Goal: Task Accomplishment & Management: Complete application form

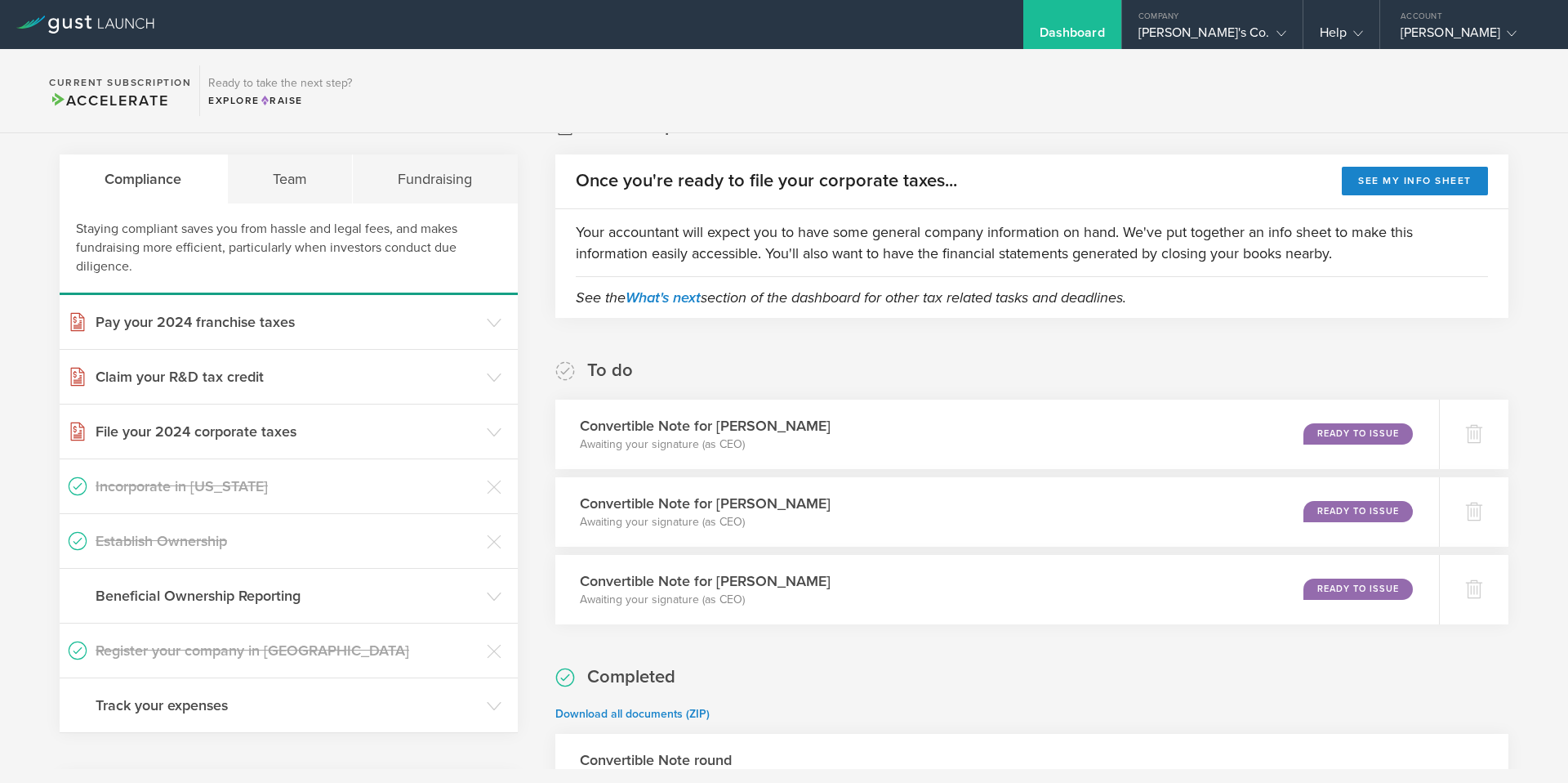
scroll to position [37, 0]
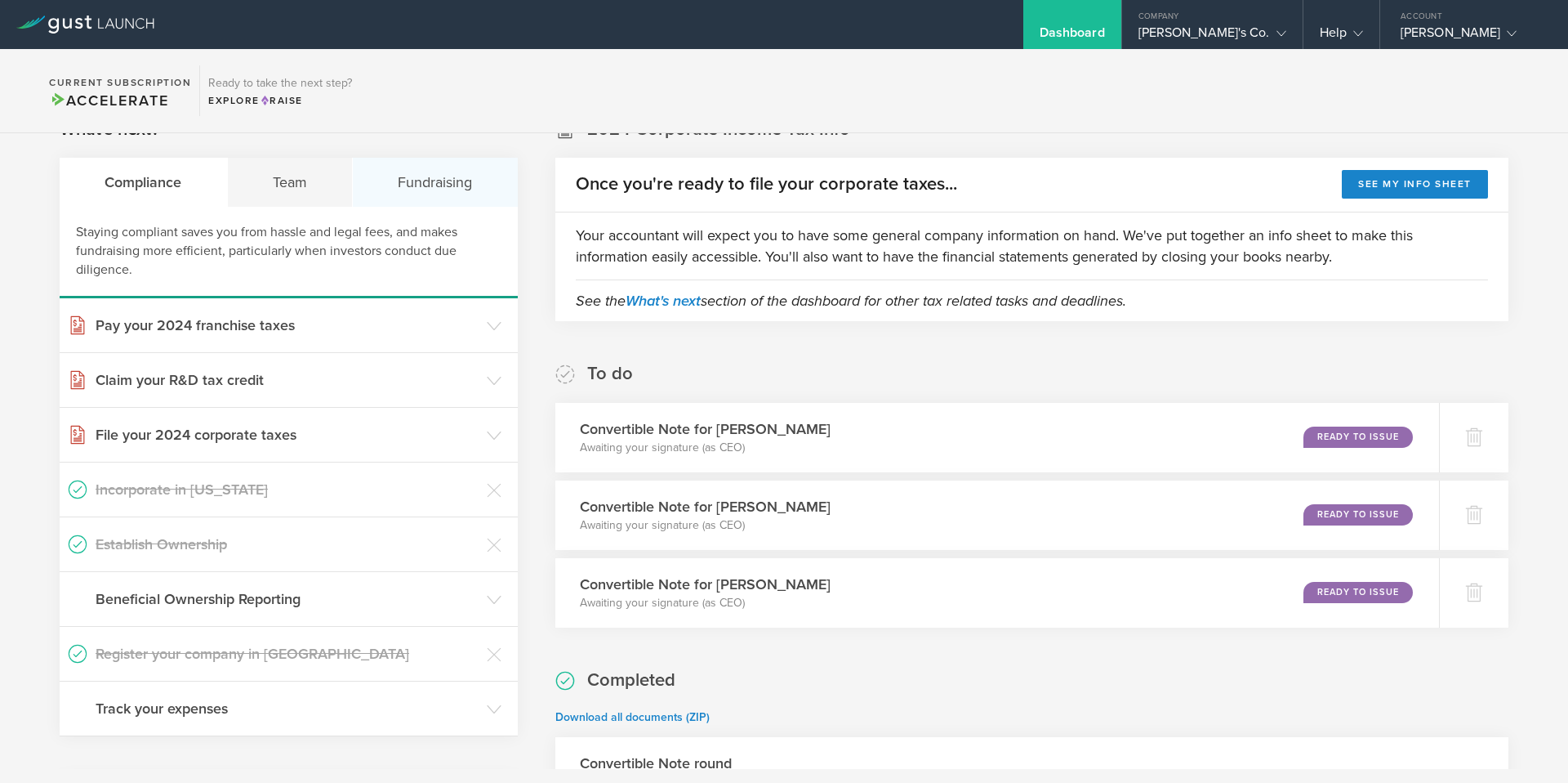
click at [431, 188] on div "Fundraising" at bounding box center [435, 182] width 165 height 49
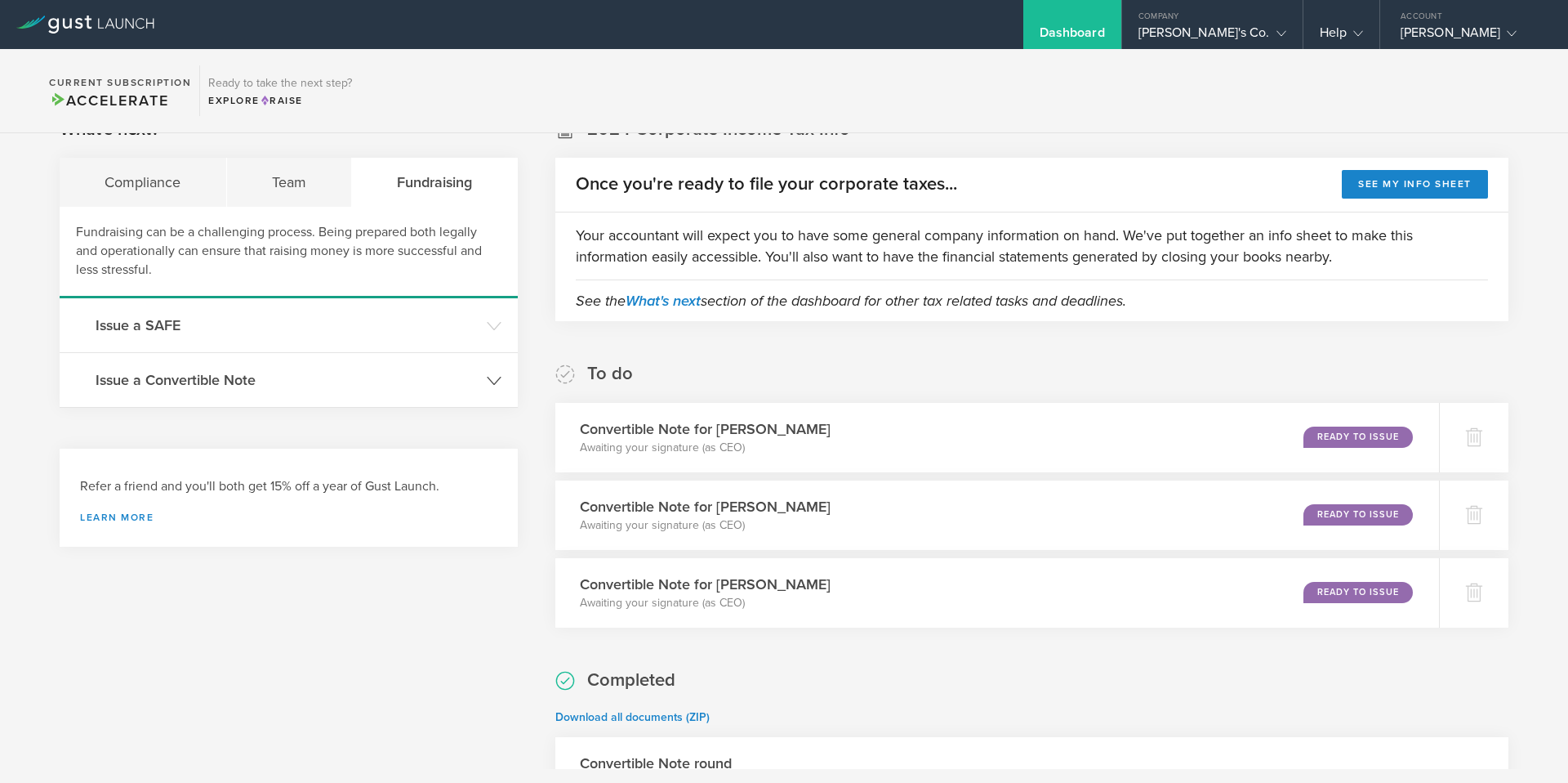
click at [243, 387] on h3 "Issue a Convertible Note" at bounding box center [287, 380] width 383 height 22
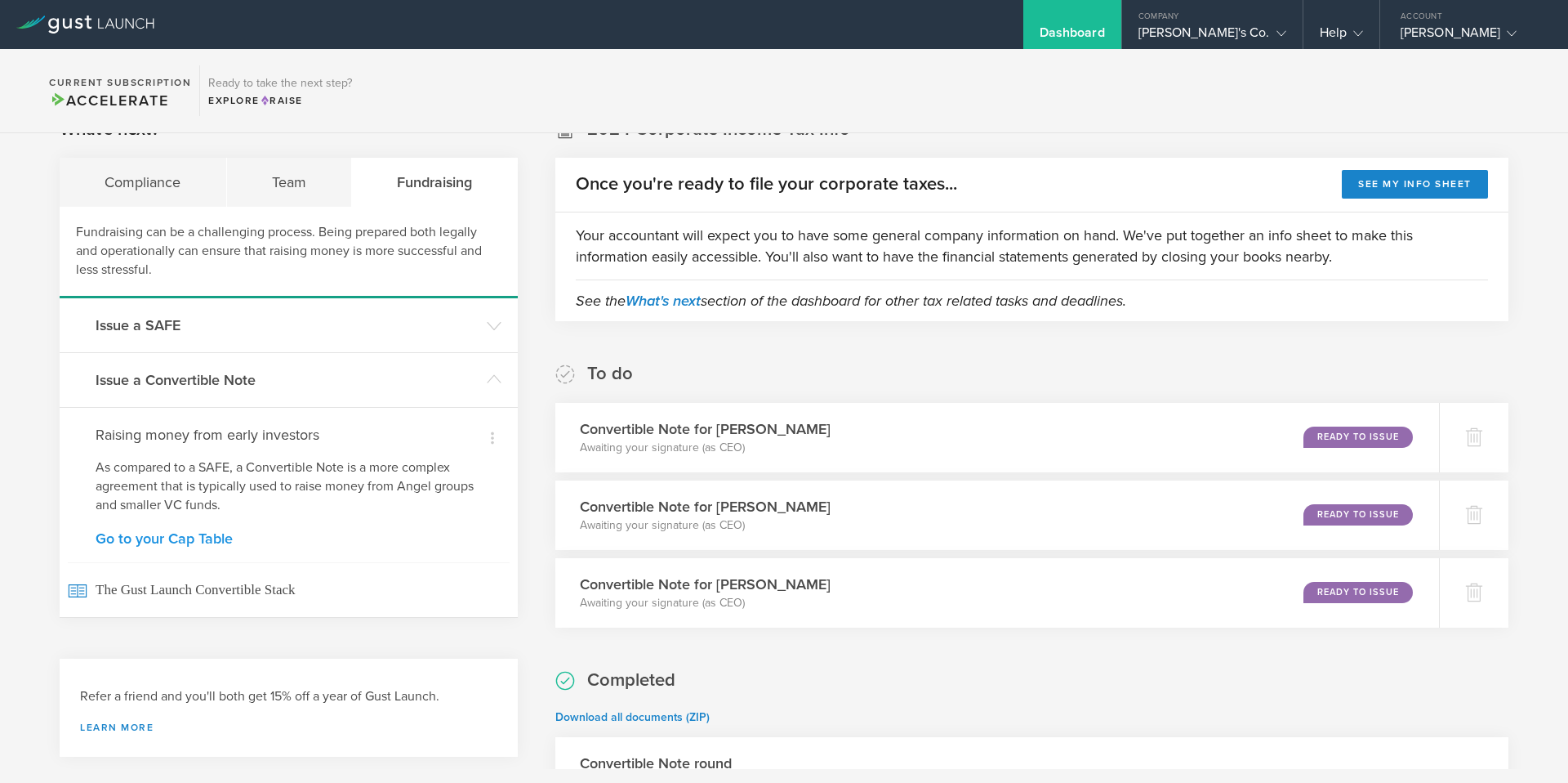
click at [168, 538] on link "Go to your Cap Table" at bounding box center [289, 538] width 386 height 15
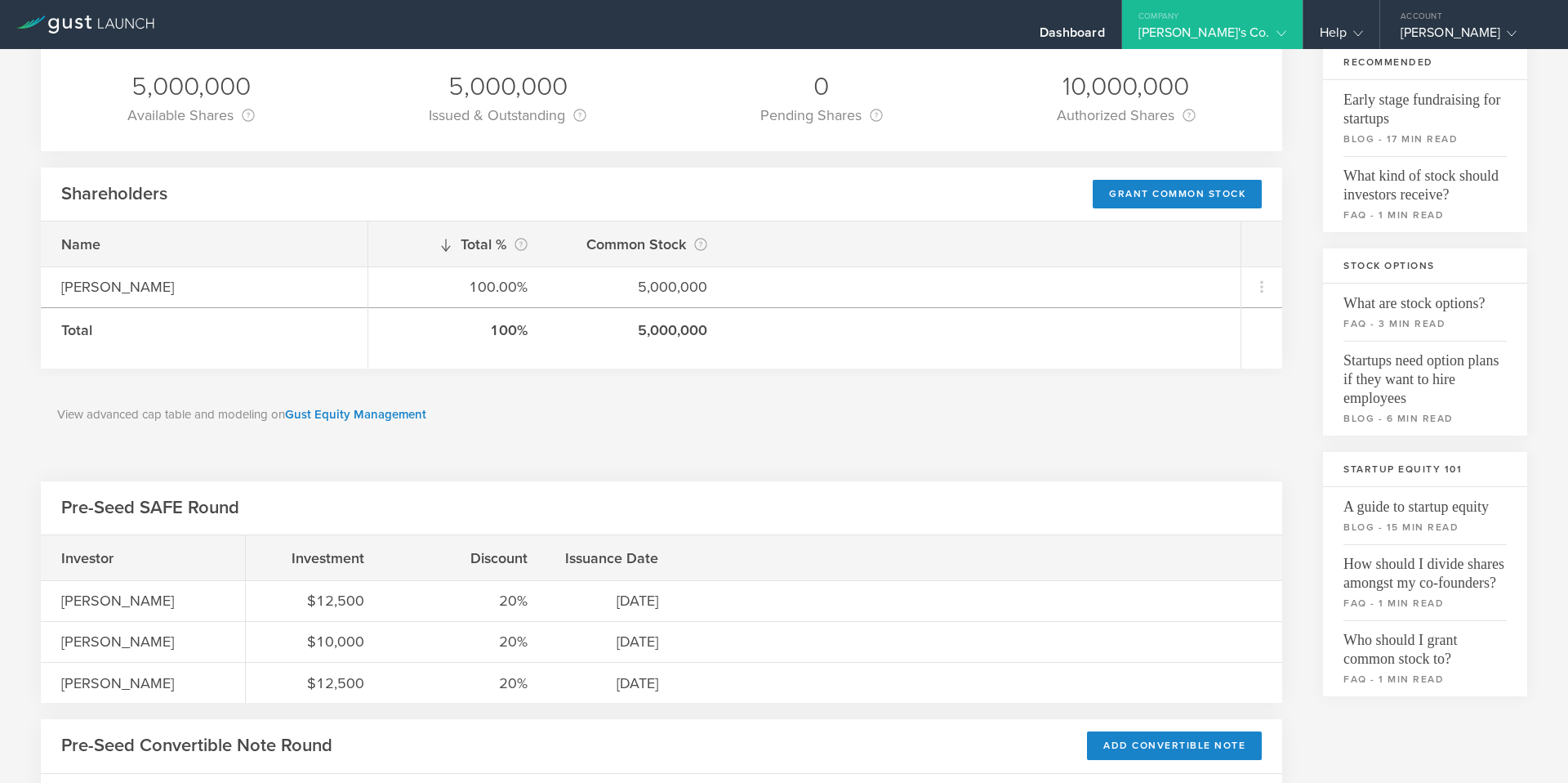
scroll to position [332, 0]
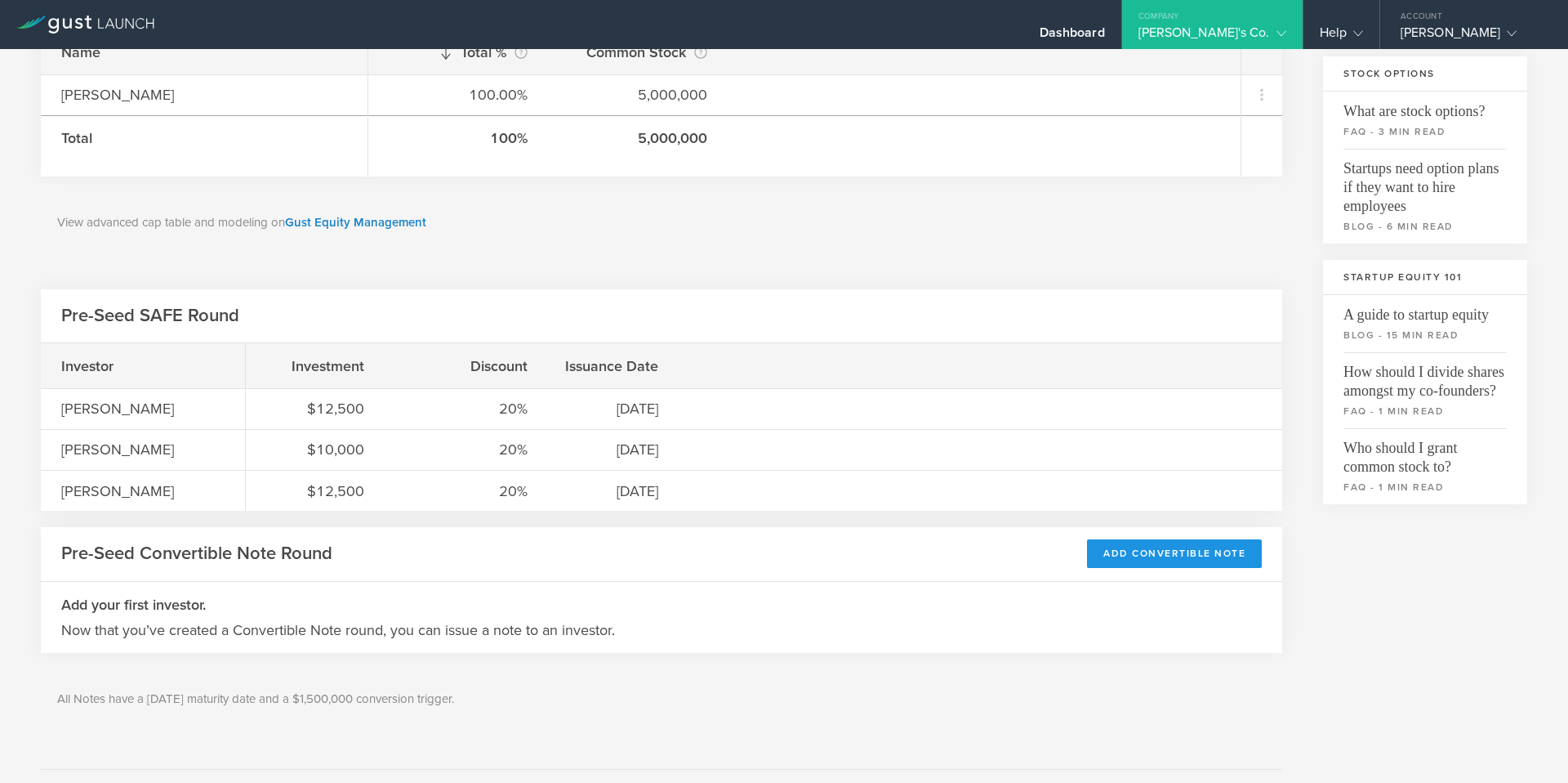
click at [1122, 553] on div "Add Convertible Note" at bounding box center [1174, 553] width 174 height 28
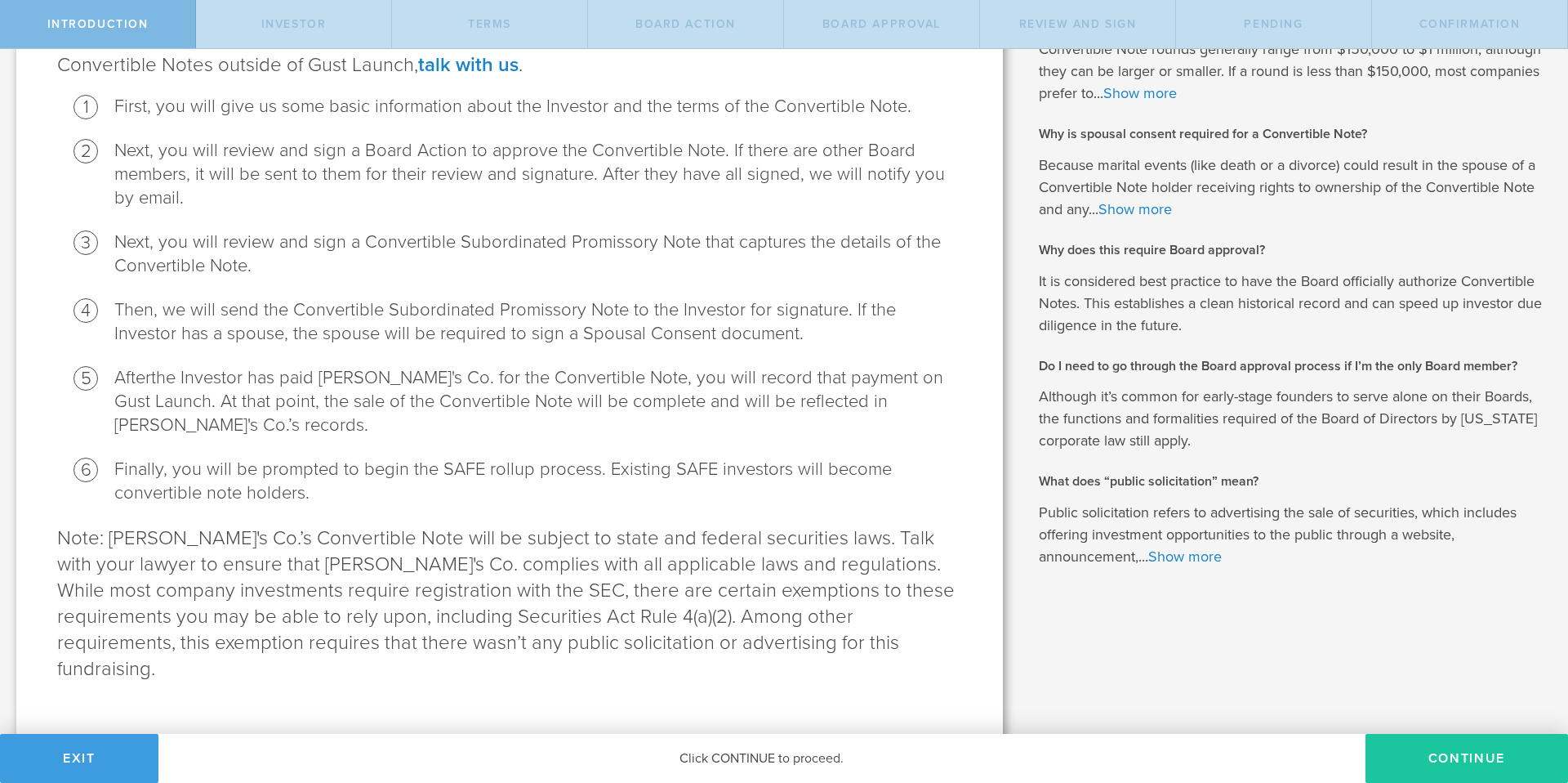
click at [1447, 753] on button "Continue" at bounding box center [1466, 759] width 203 height 49
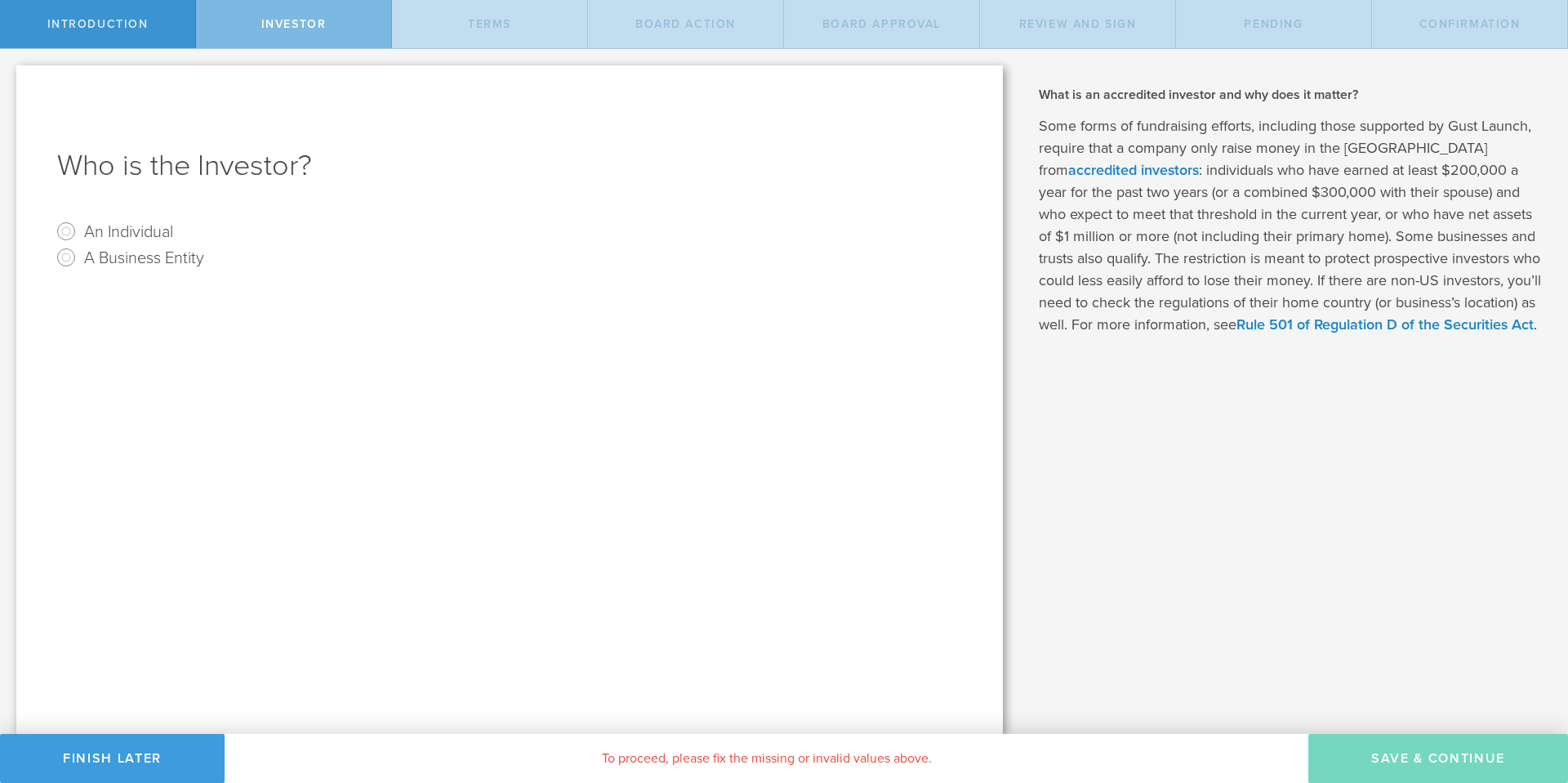
click at [116, 234] on label "An Individual" at bounding box center [128, 230] width 89 height 24
click at [79, 234] on input "An Individual" at bounding box center [66, 231] width 26 height 26
radio input "true"
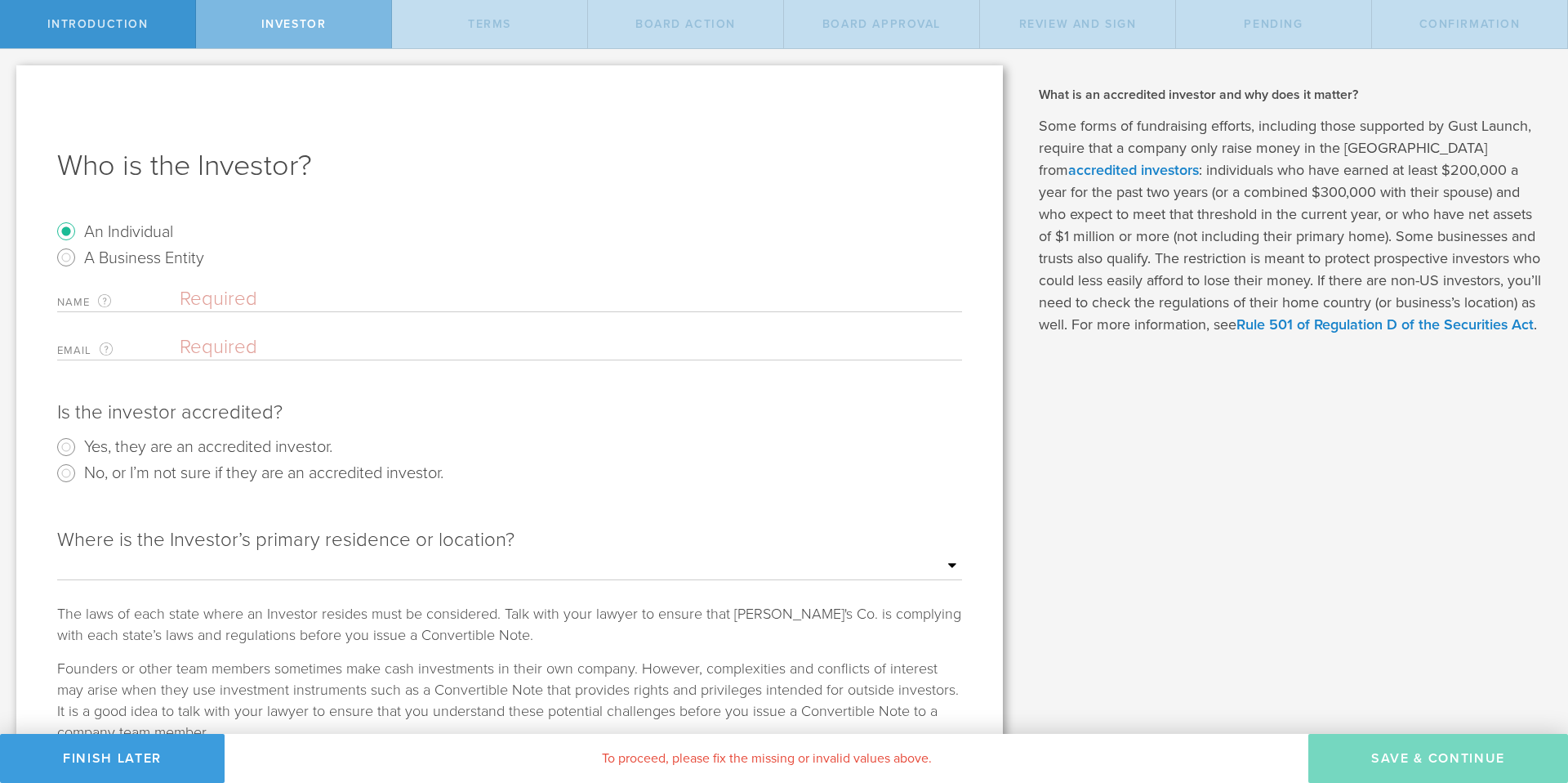
click at [231, 300] on input "text" at bounding box center [570, 299] width 783 height 24
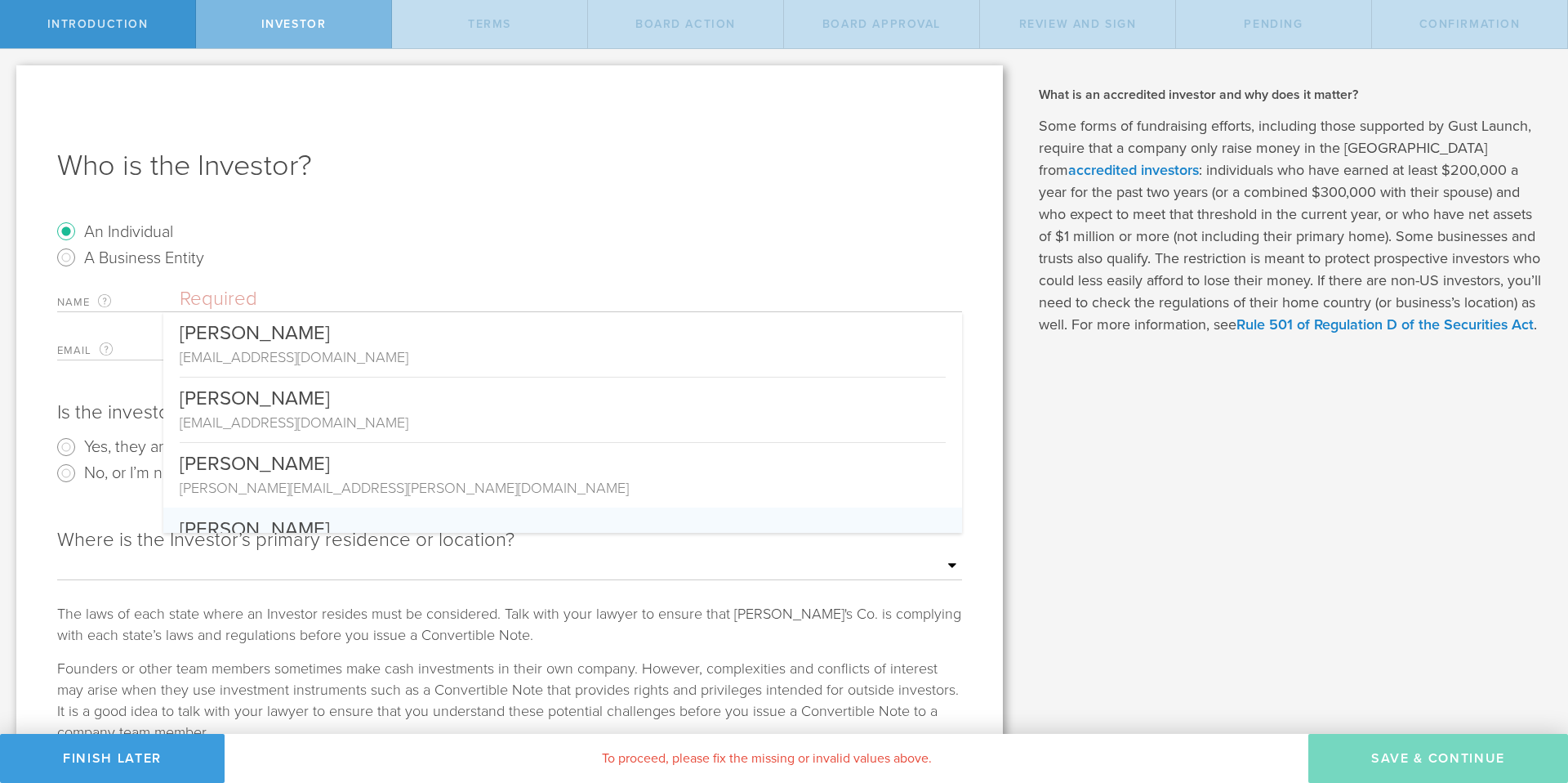
click at [617, 653] on div "Where is the Investor’s primary residence or location? Outside of the US Alabam…" at bounding box center [509, 645] width 905 height 269
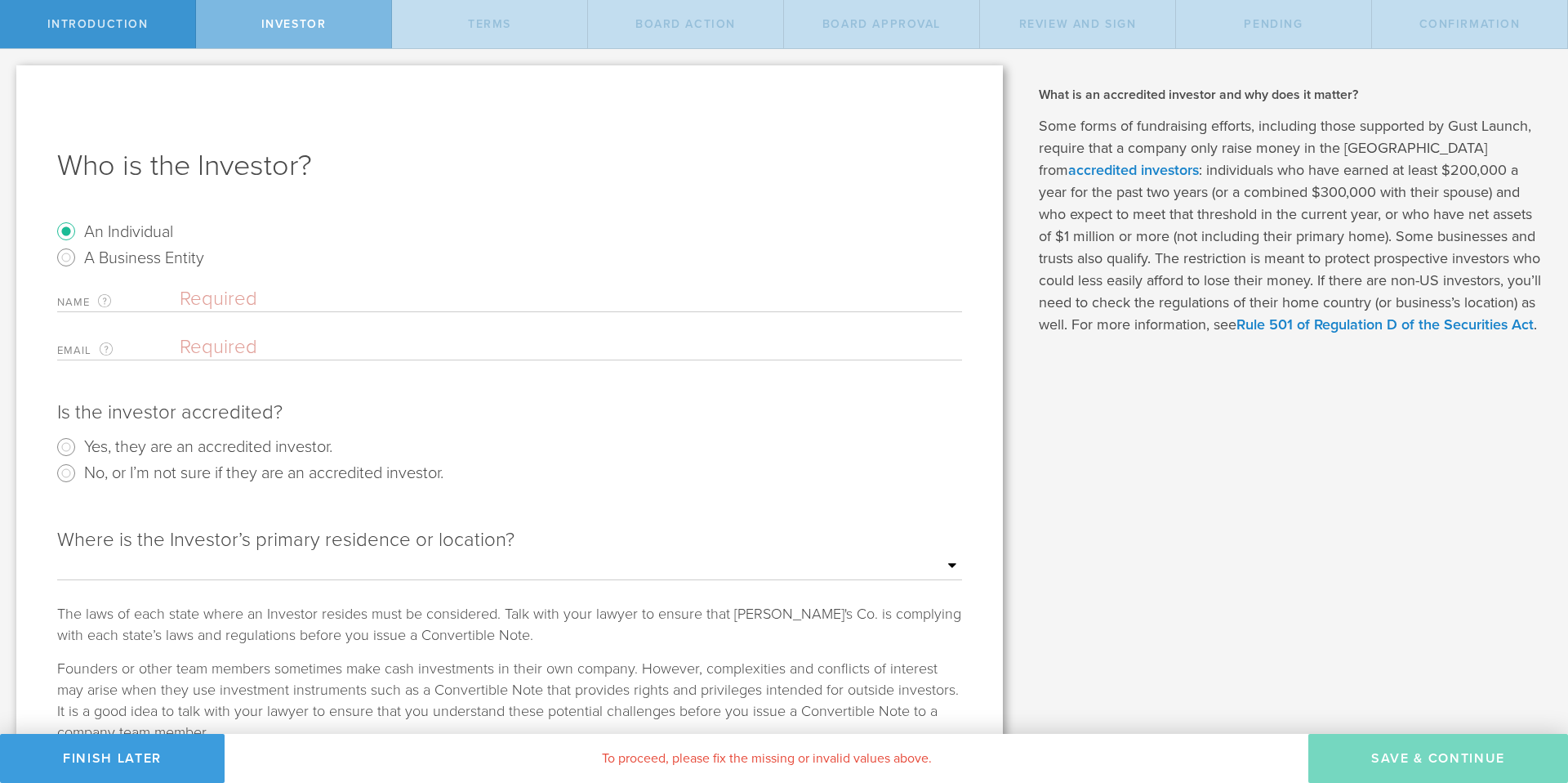
scroll to position [107, 0]
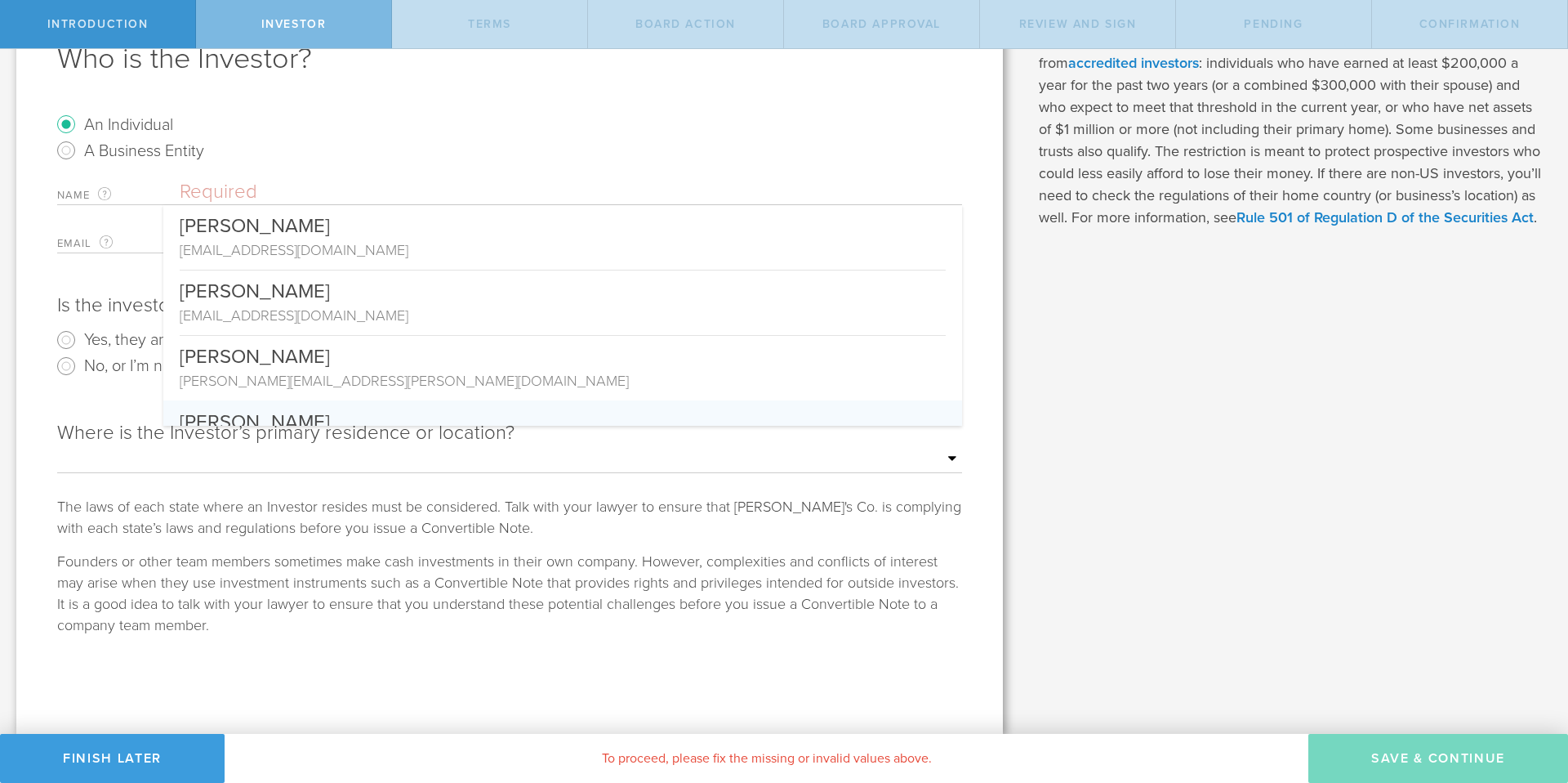
click at [203, 184] on input "text" at bounding box center [570, 191] width 783 height 24
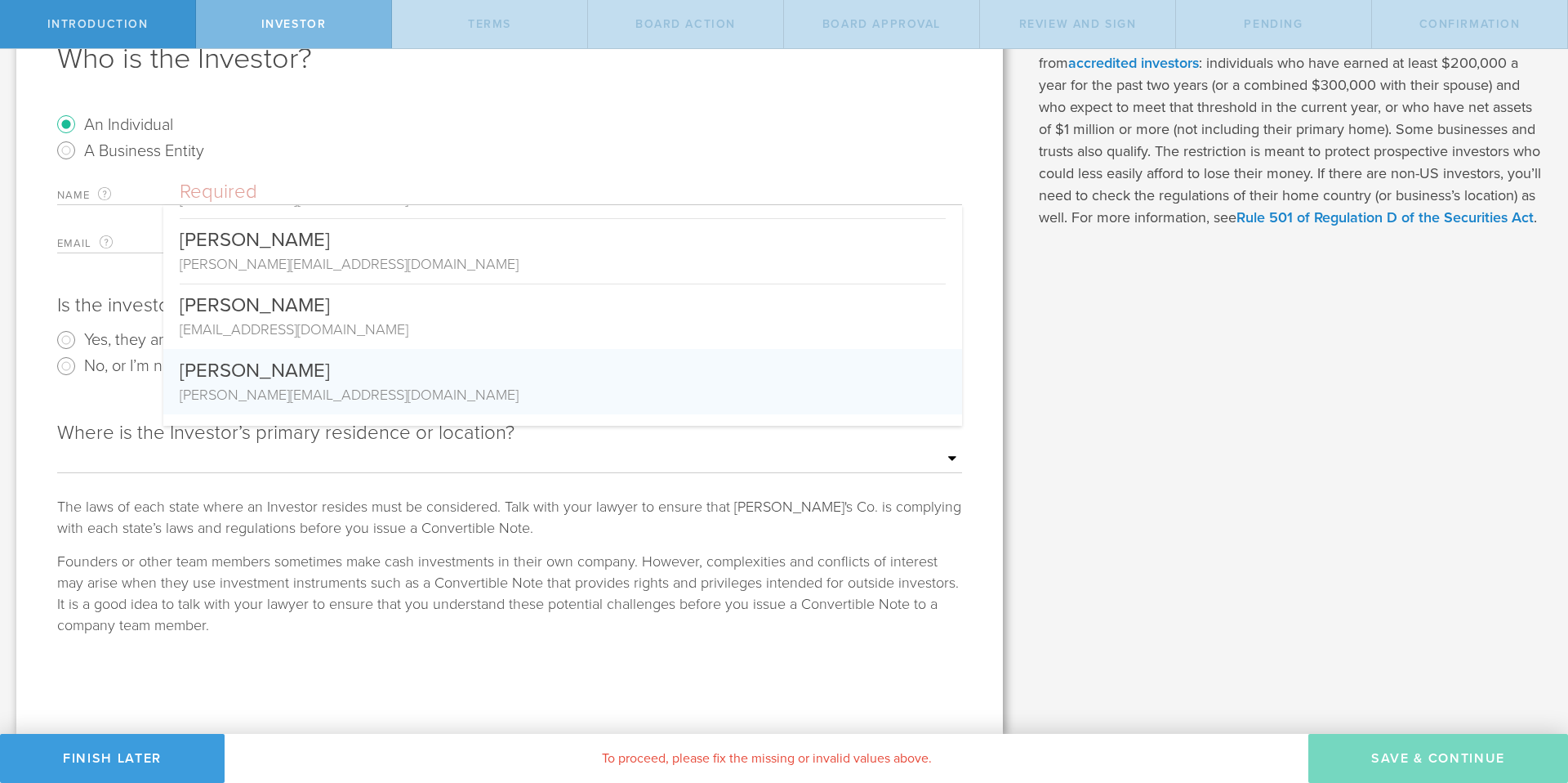
scroll to position [432, 0]
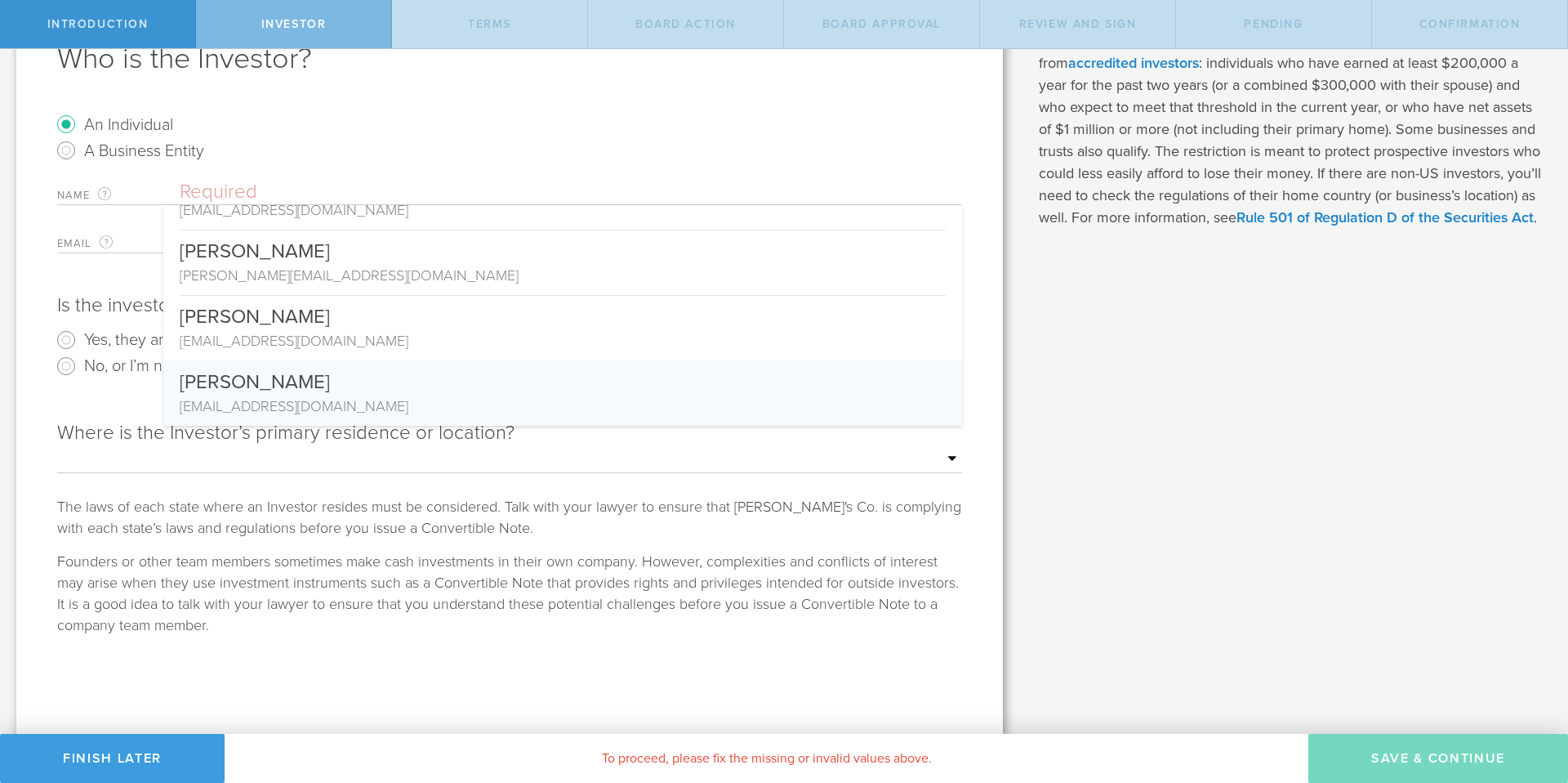
click at [356, 397] on div "bernstoni@yahoo.com" at bounding box center [562, 407] width 766 height 22
type input "Toni Norris"
type input "bernstoni@yahoo.com"
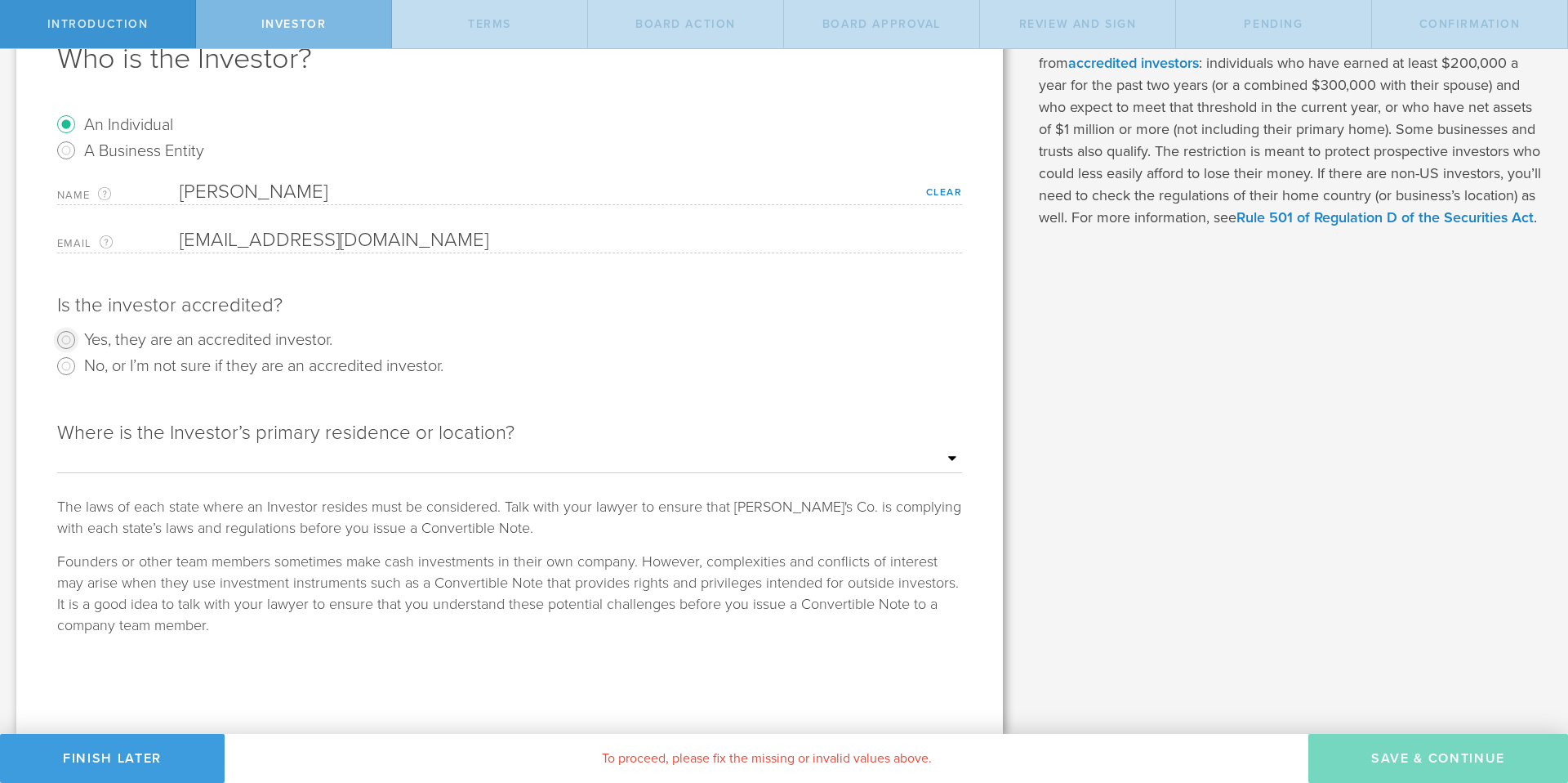
click at [64, 341] on input "Yes, they are an accredited investor." at bounding box center [66, 340] width 26 height 26
radio input "true"
click at [106, 463] on select "Outside of the US Alabama Alaska Arizona Arkansas California Colorado Connectic…" at bounding box center [509, 459] width 905 height 24
select select "string:NH"
click at [57, 447] on select "Outside of the US Alabama Alaska Arizona Arkansas California Colorado Connectic…" at bounding box center [509, 459] width 905 height 24
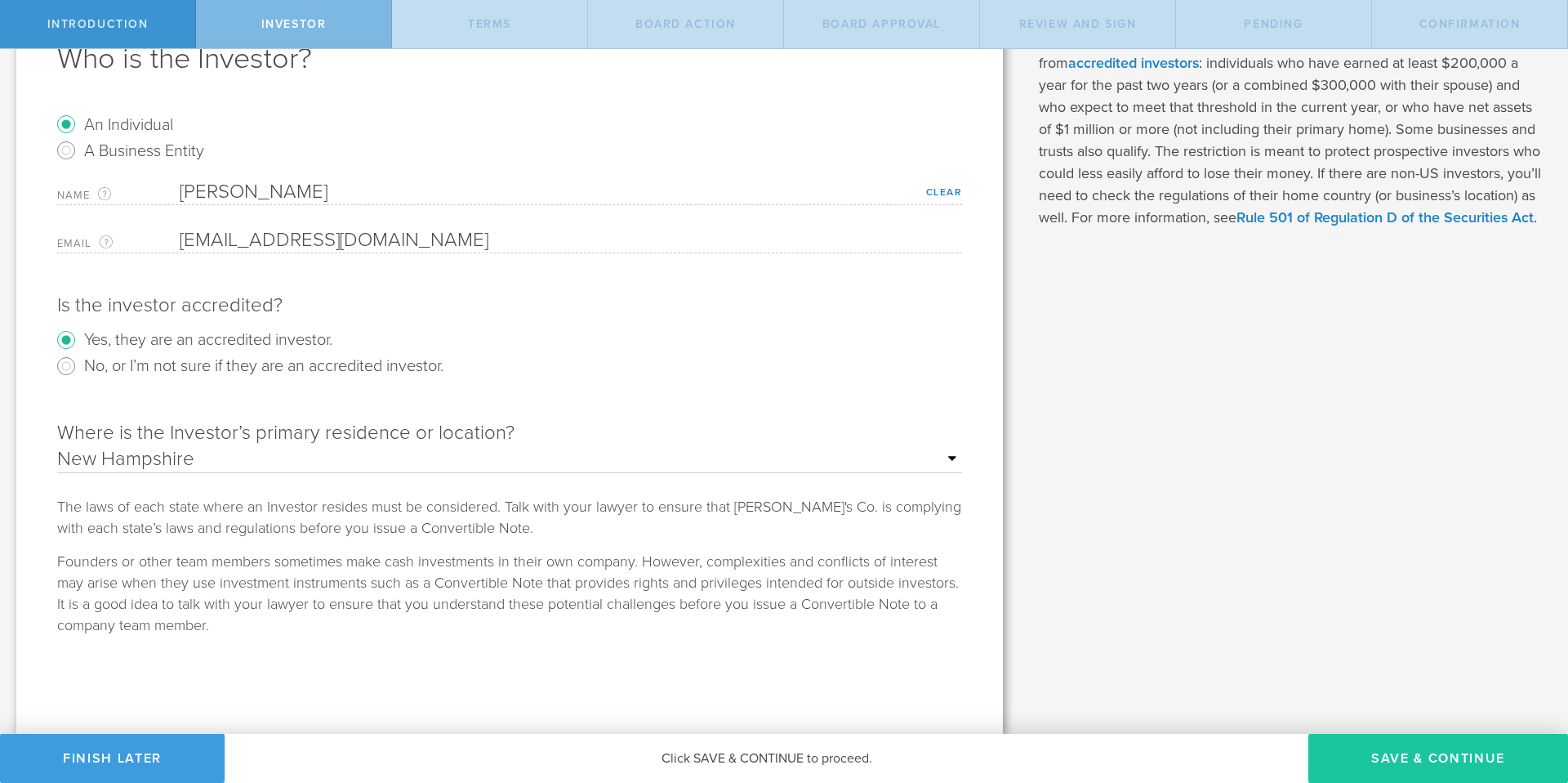
click at [1395, 755] on button "Save & Continue" at bounding box center [1438, 759] width 260 height 49
type input "8,000,000"
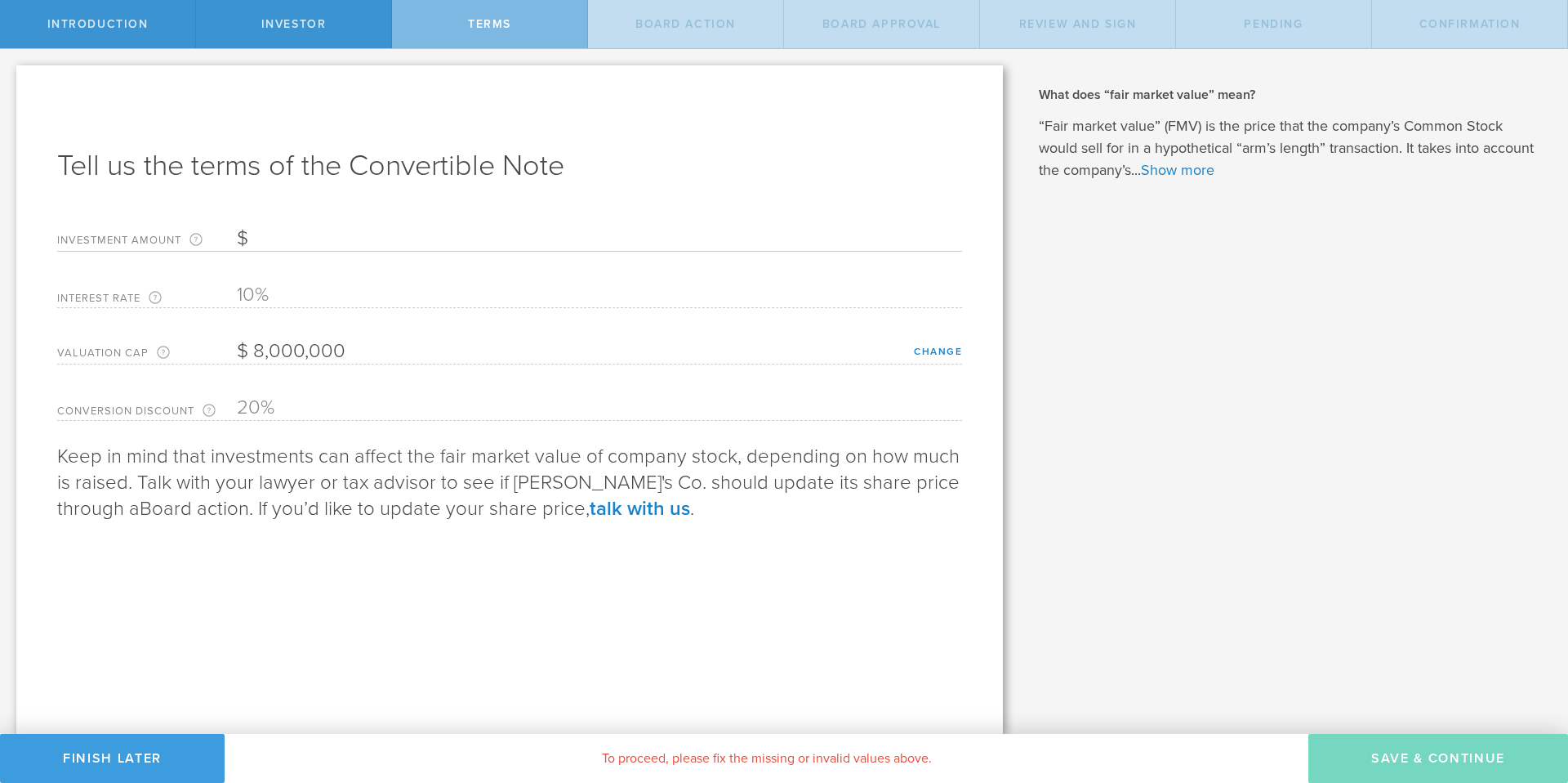
click at [282, 244] on input "Investment Amount The amount (in USD) that this investor is paying for the Conv…" at bounding box center [599, 238] width 725 height 24
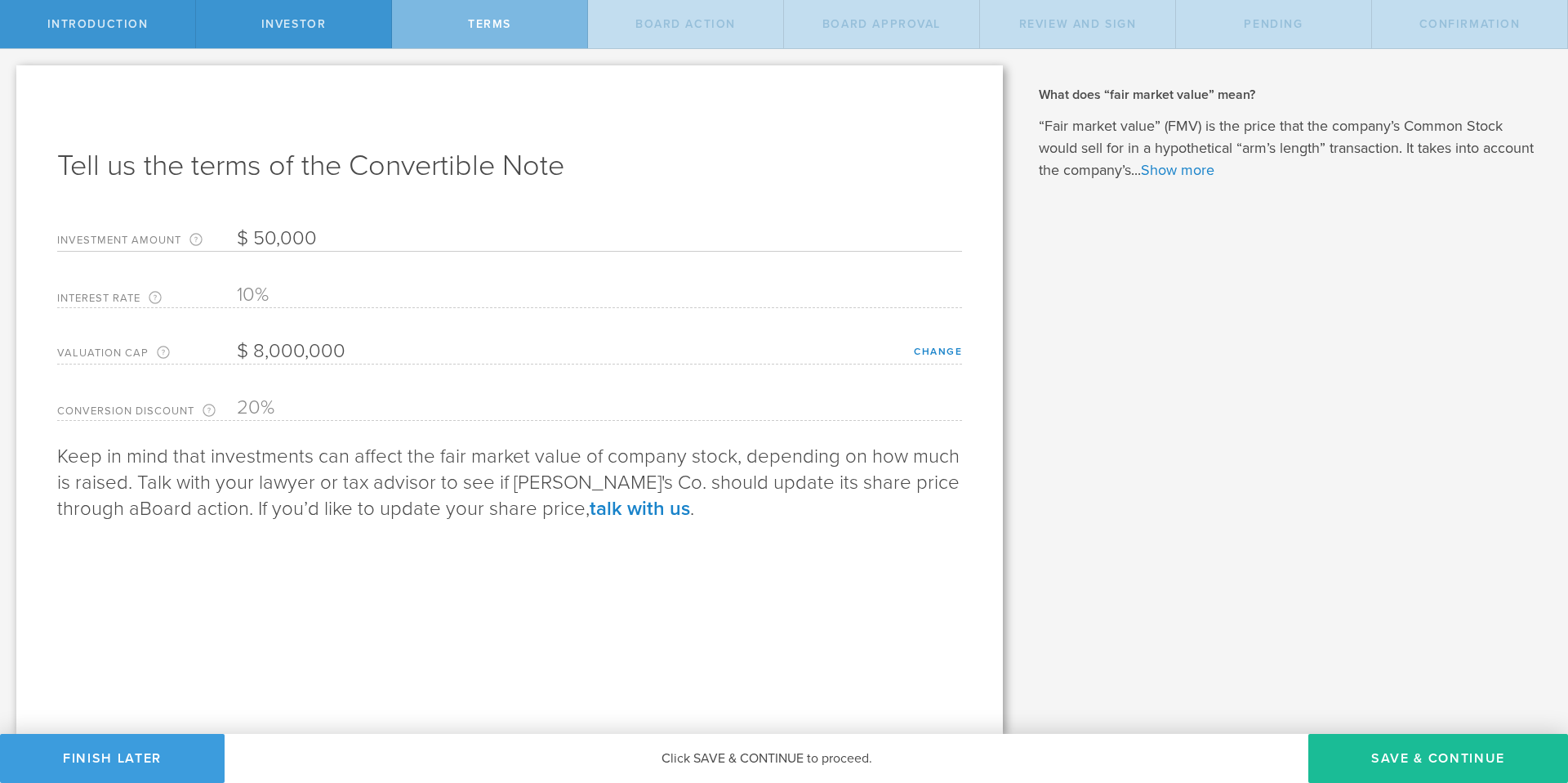
type input "50,000"
click at [205, 624] on div "Tell us the terms of the Convertible Note Investment Amount The amount (in USD)…" at bounding box center [509, 400] width 986 height 668
click at [1411, 760] on button "Save & Continue" at bounding box center [1438, 759] width 260 height 49
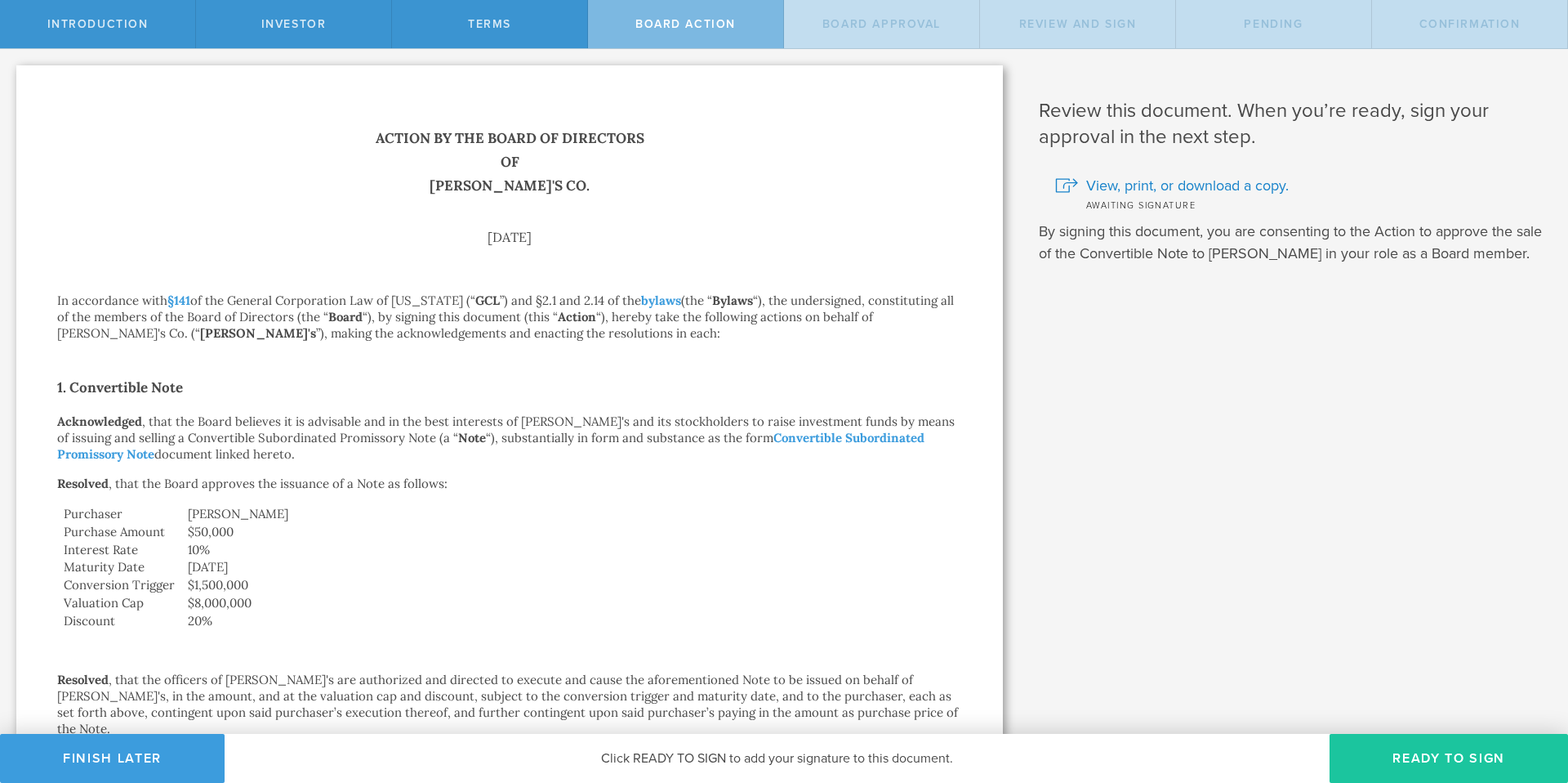
click at [1419, 763] on button "Ready to Sign" at bounding box center [1448, 759] width 238 height 49
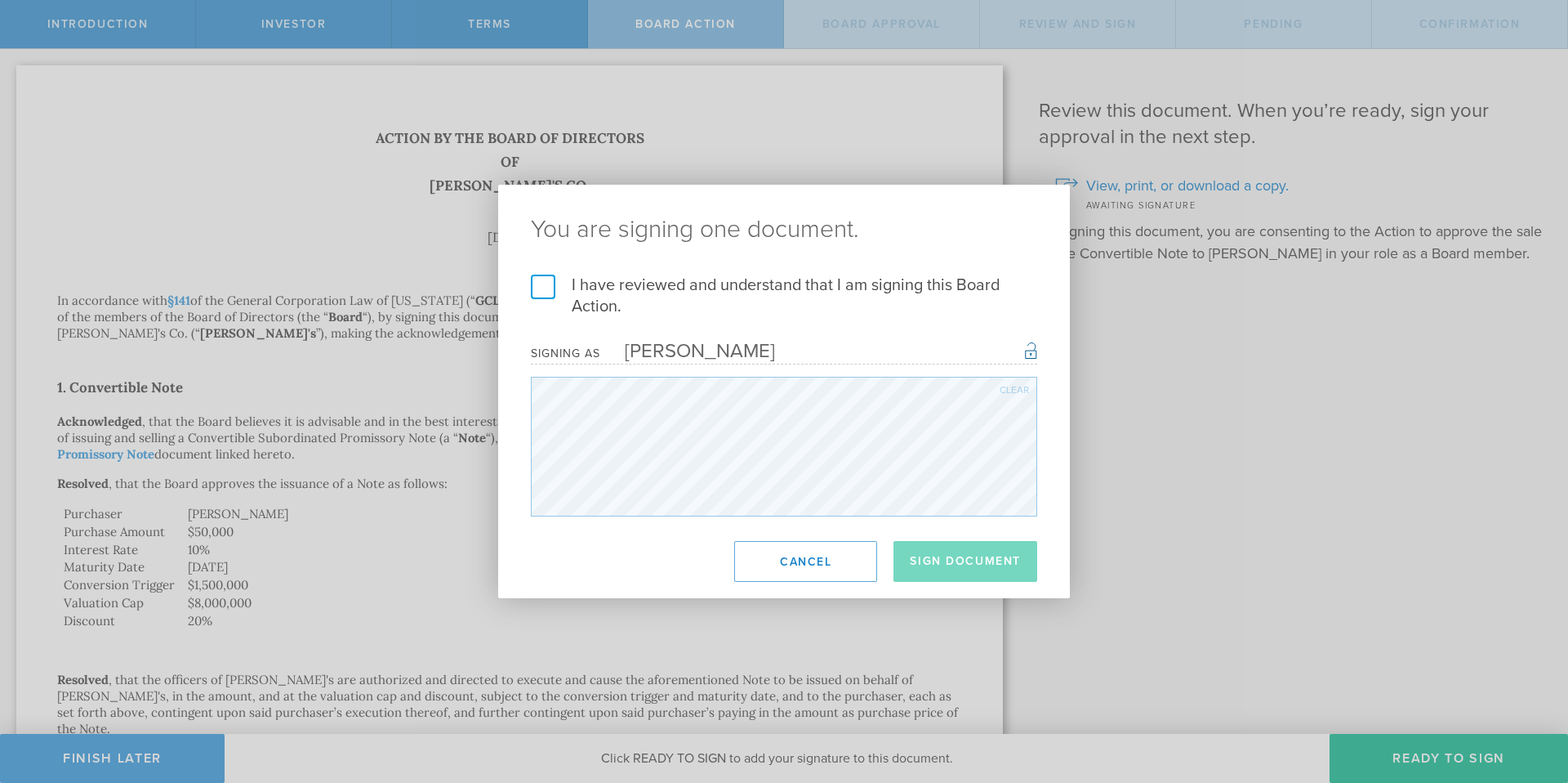
click at [543, 297] on label "I have reviewed and understand that I am signing this Board Action." at bounding box center [784, 295] width 506 height 42
click at [0, 0] on input "I have reviewed and understand that I am signing this Board Action." at bounding box center [0, 0] width 0 height 0
click at [923, 559] on button "Sign Document" at bounding box center [965, 562] width 144 height 41
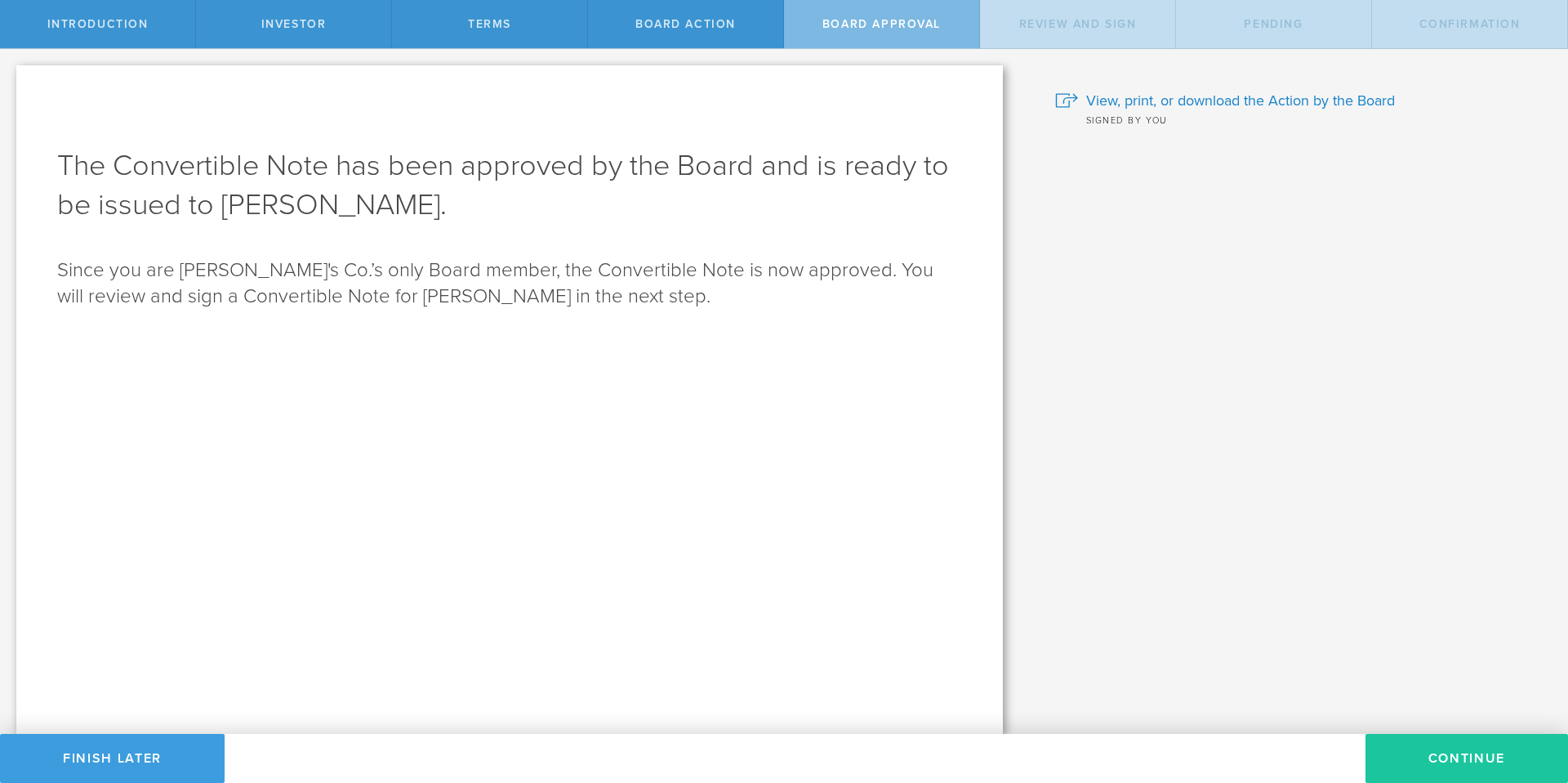
click at [1449, 762] on button "Continue" at bounding box center [1466, 759] width 203 height 49
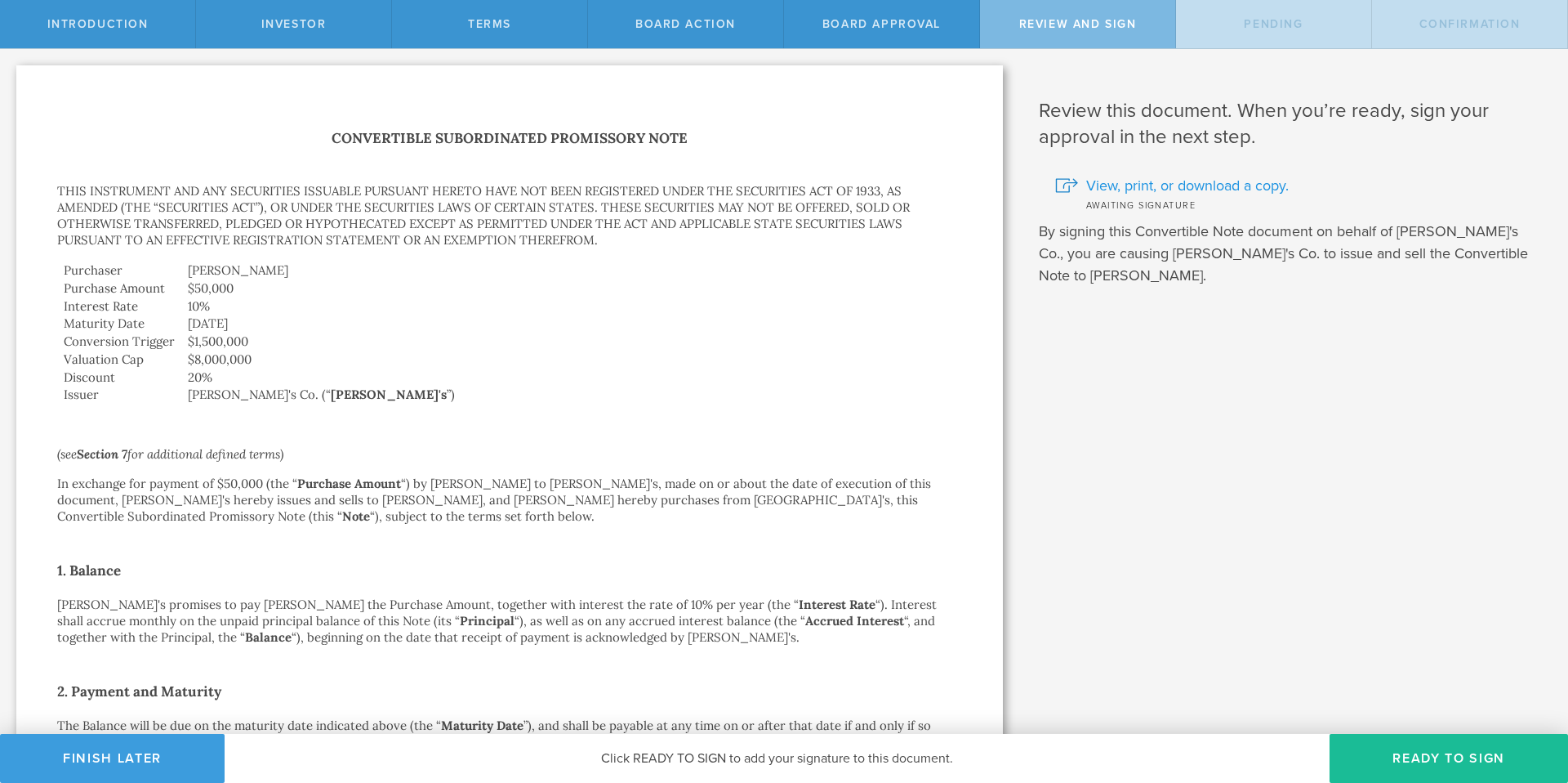
click at [1126, 183] on span "View, print, or download a copy." at bounding box center [1187, 185] width 203 height 22
click at [154, 755] on button "Finish Later" at bounding box center [112, 759] width 224 height 49
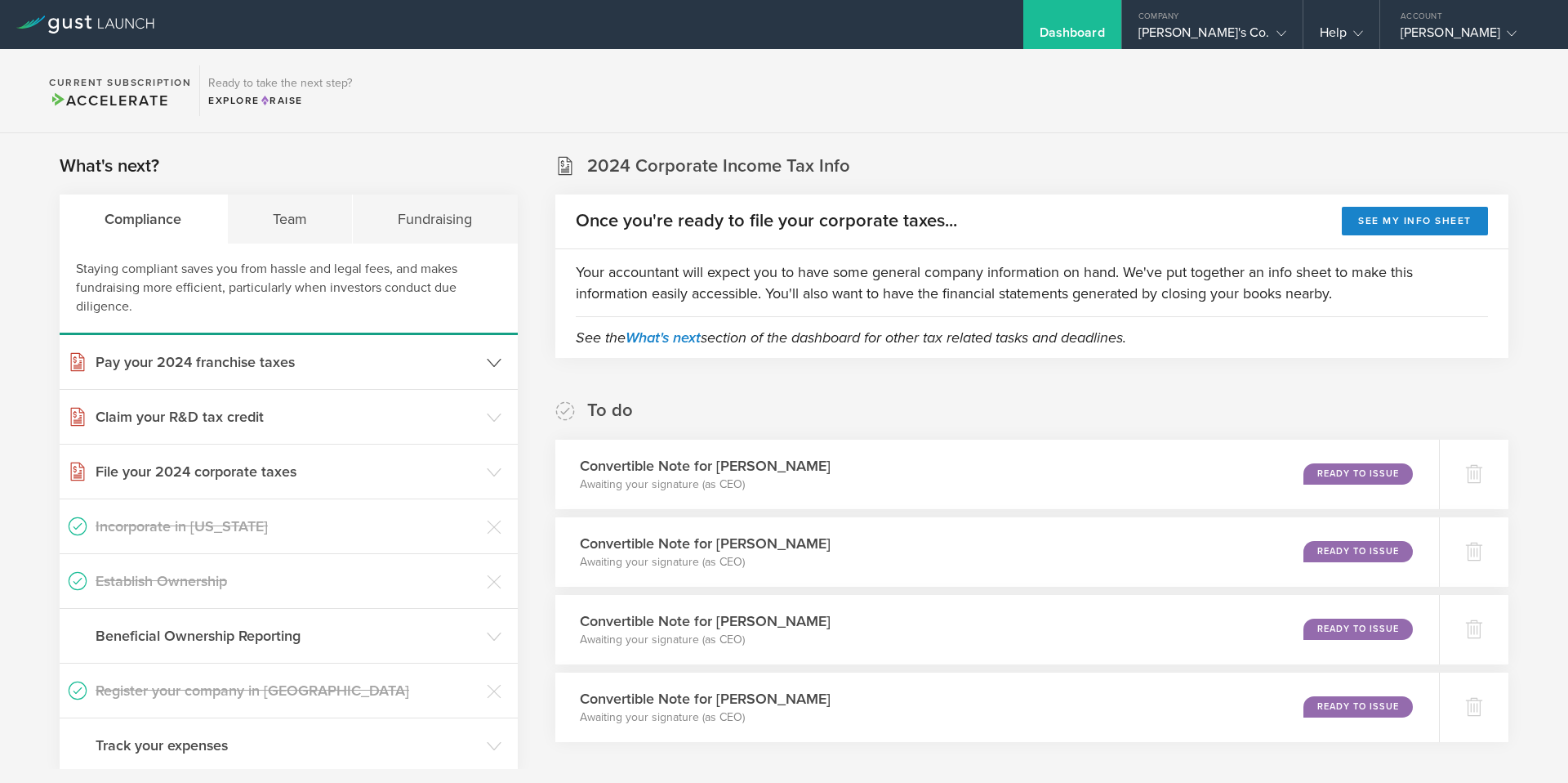
scroll to position [1, 0]
click at [450, 222] on div "Fundraising" at bounding box center [435, 219] width 165 height 49
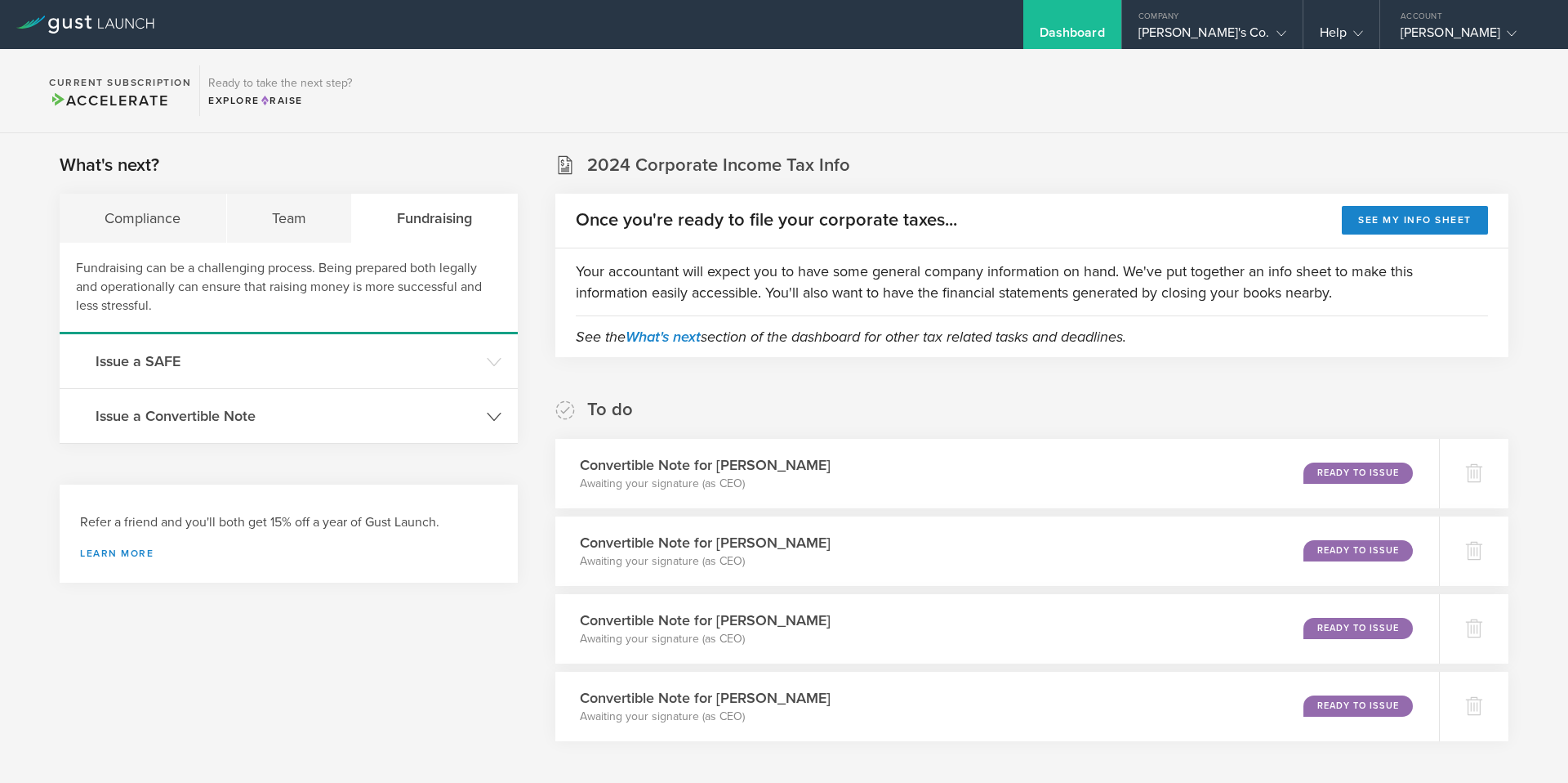
click at [274, 412] on h3 "Issue a Convertible Note" at bounding box center [287, 416] width 383 height 22
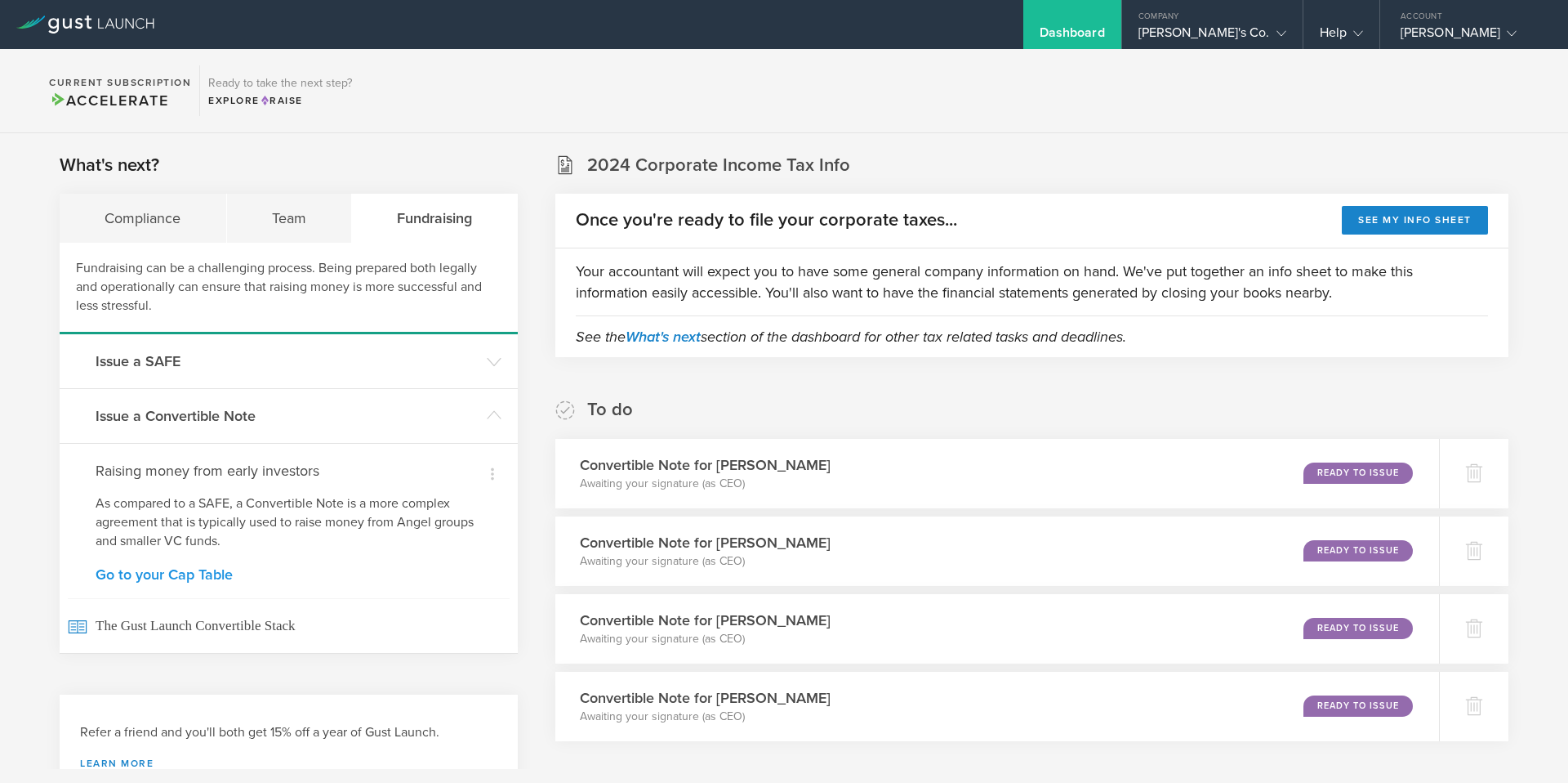
click at [166, 573] on link "Go to your Cap Table" at bounding box center [289, 574] width 386 height 15
